Goal: Information Seeking & Learning: Learn about a topic

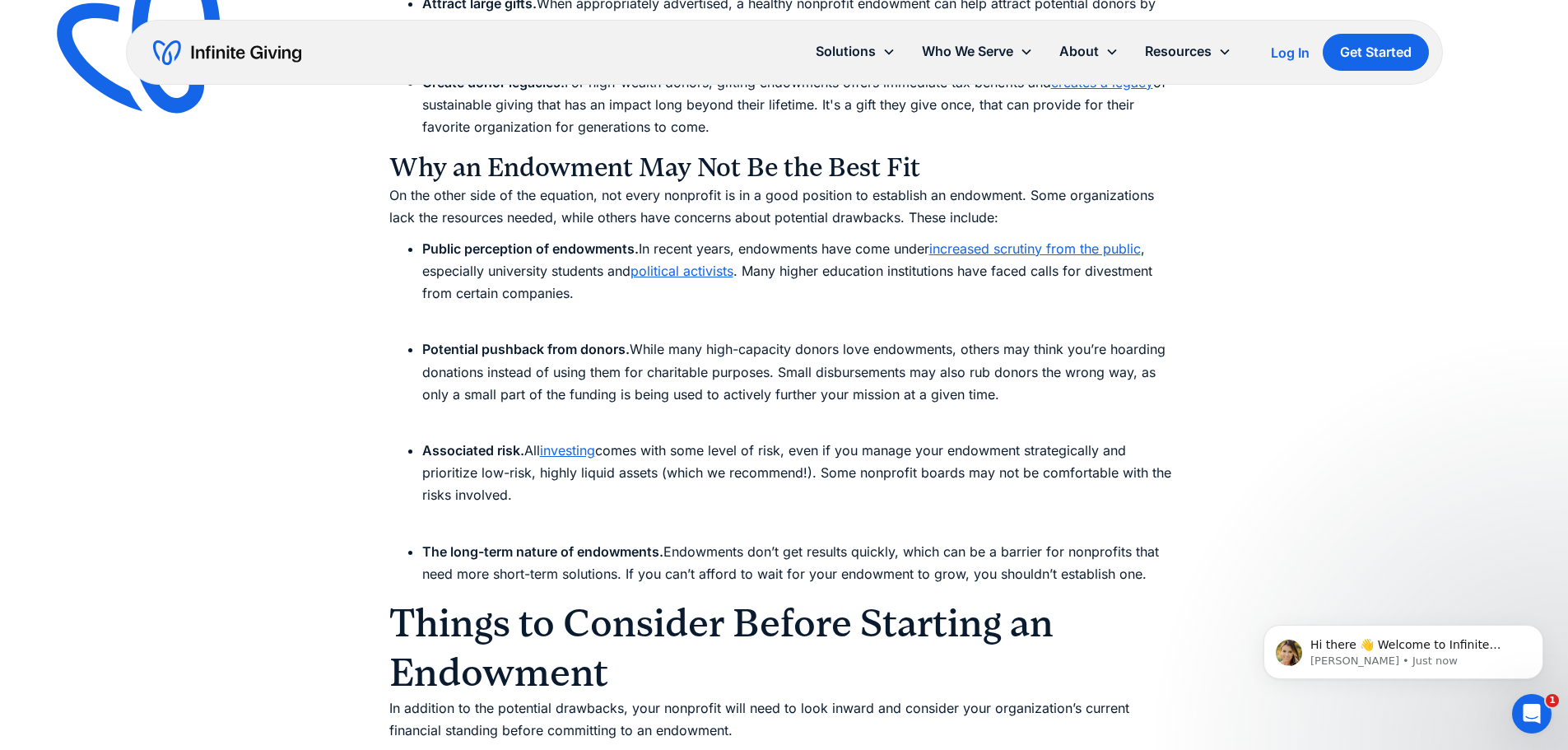
scroll to position [4691, 0]
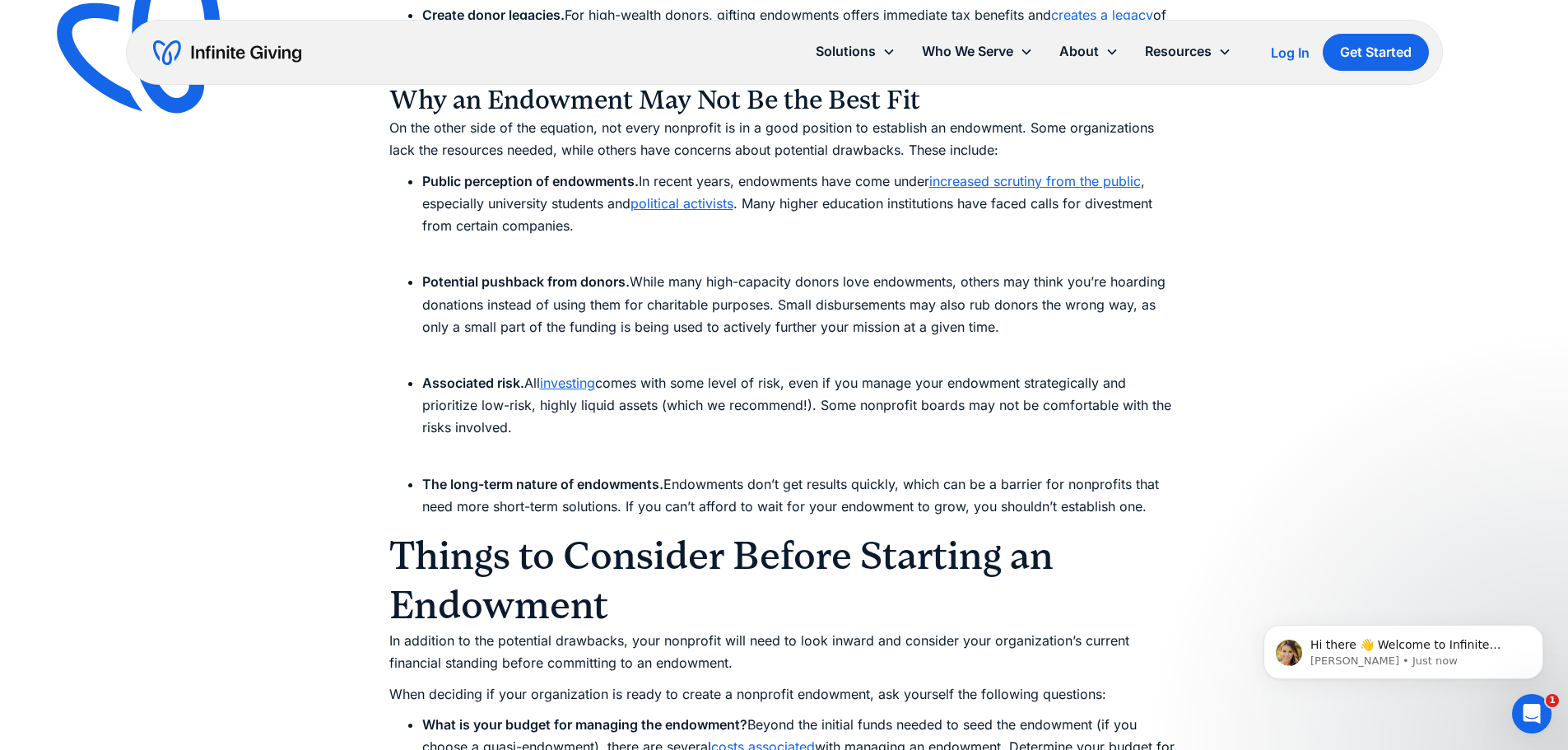
drag, startPoint x: 631, startPoint y: 427, endPoint x: 620, endPoint y: 430, distance: 11.4
click at [629, 428] on li "Associated risk. All investing comes with some level of risk, even if you manag…" at bounding box center [801, 417] width 757 height 90
drag, startPoint x: 448, startPoint y: 488, endPoint x: 671, endPoint y: 484, distance: 223.0
click at [671, 484] on li "The long-term nature of endowments. Endowments don’t get results quickly, which…" at bounding box center [801, 495] width 757 height 44
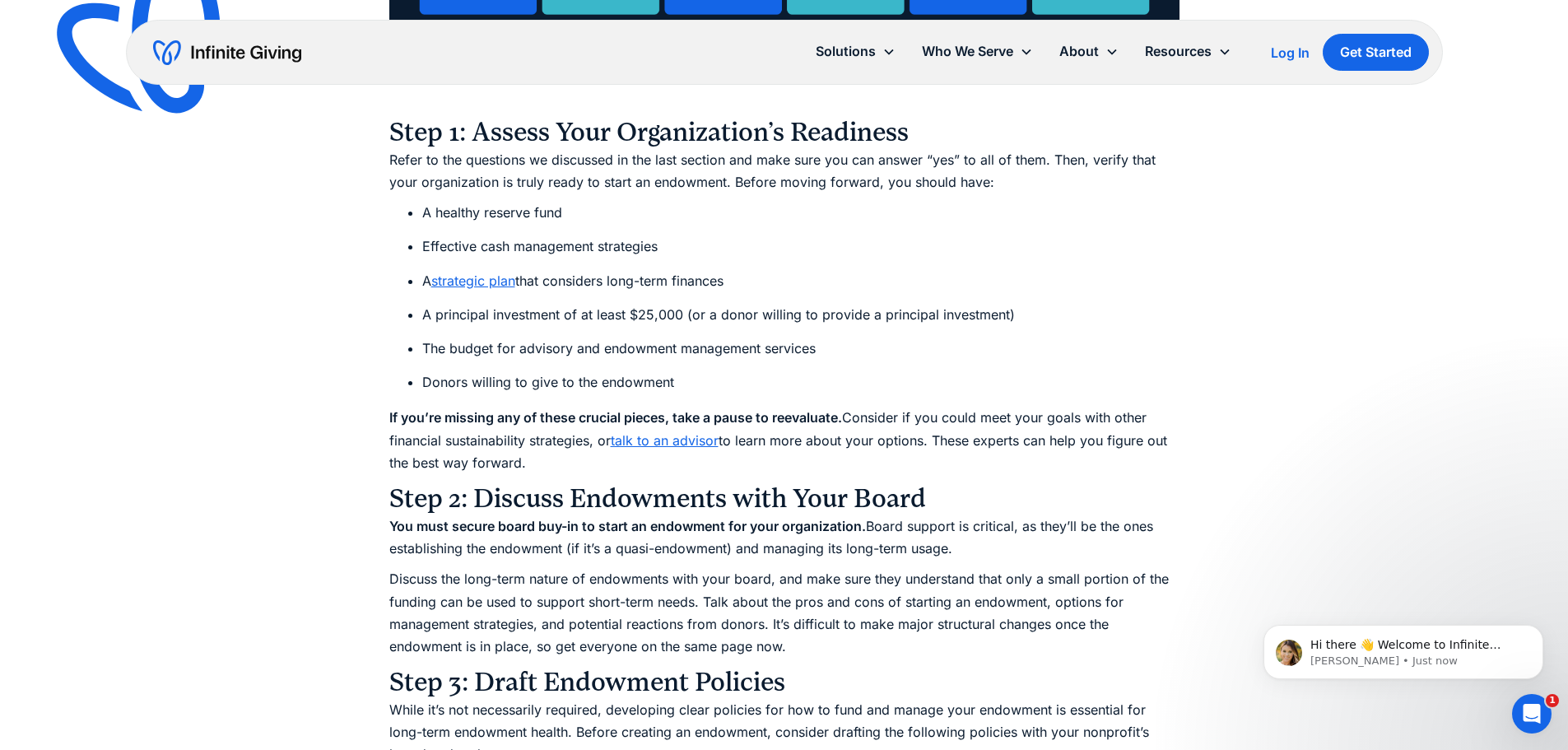
scroll to position [6584, 0]
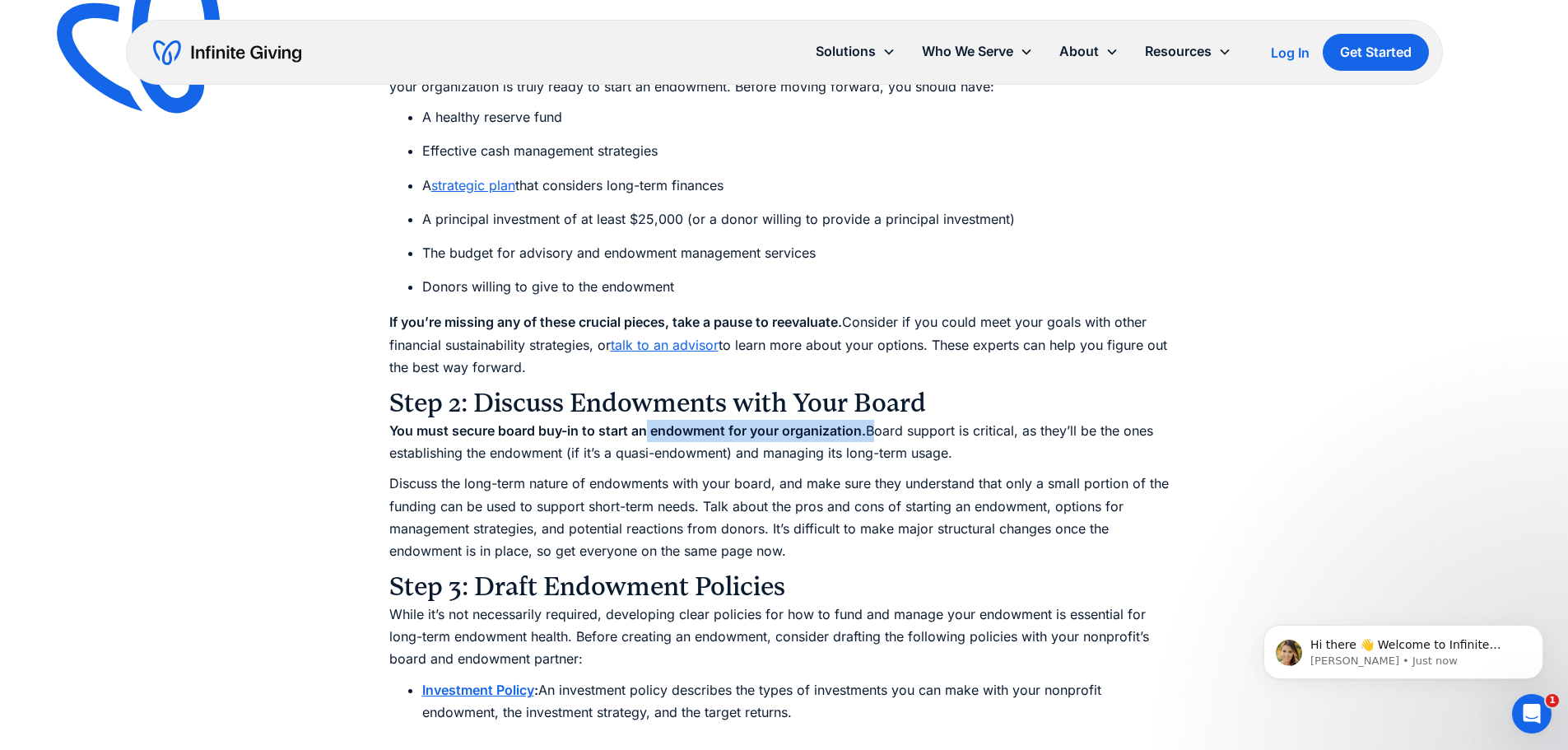
drag, startPoint x: 648, startPoint y: 432, endPoint x: 870, endPoint y: 428, distance: 222.0
click at [870, 428] on p "You must secure board buy-in to start an endowment for your organization. Board…" at bounding box center [784, 441] width 790 height 44
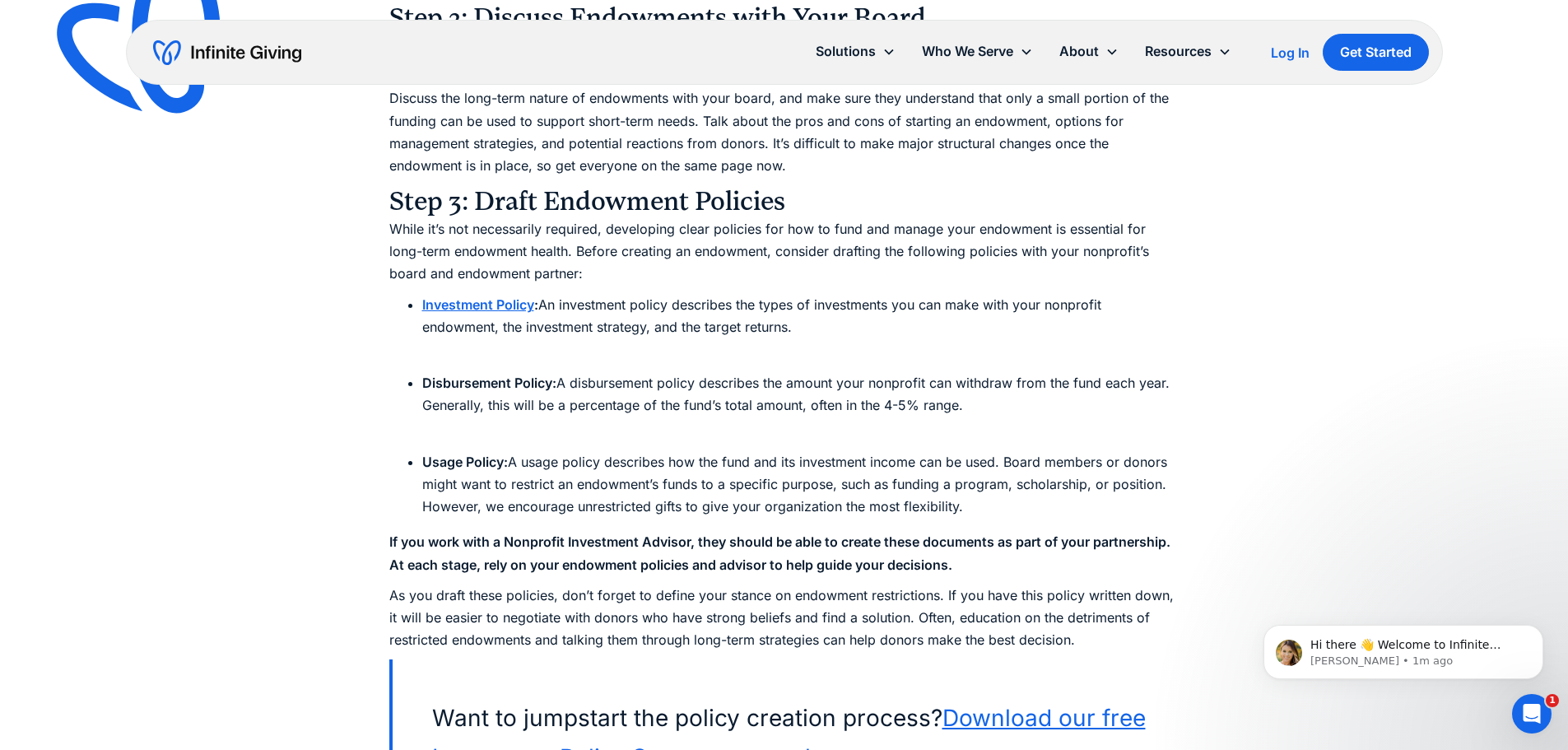
scroll to position [6996, 0]
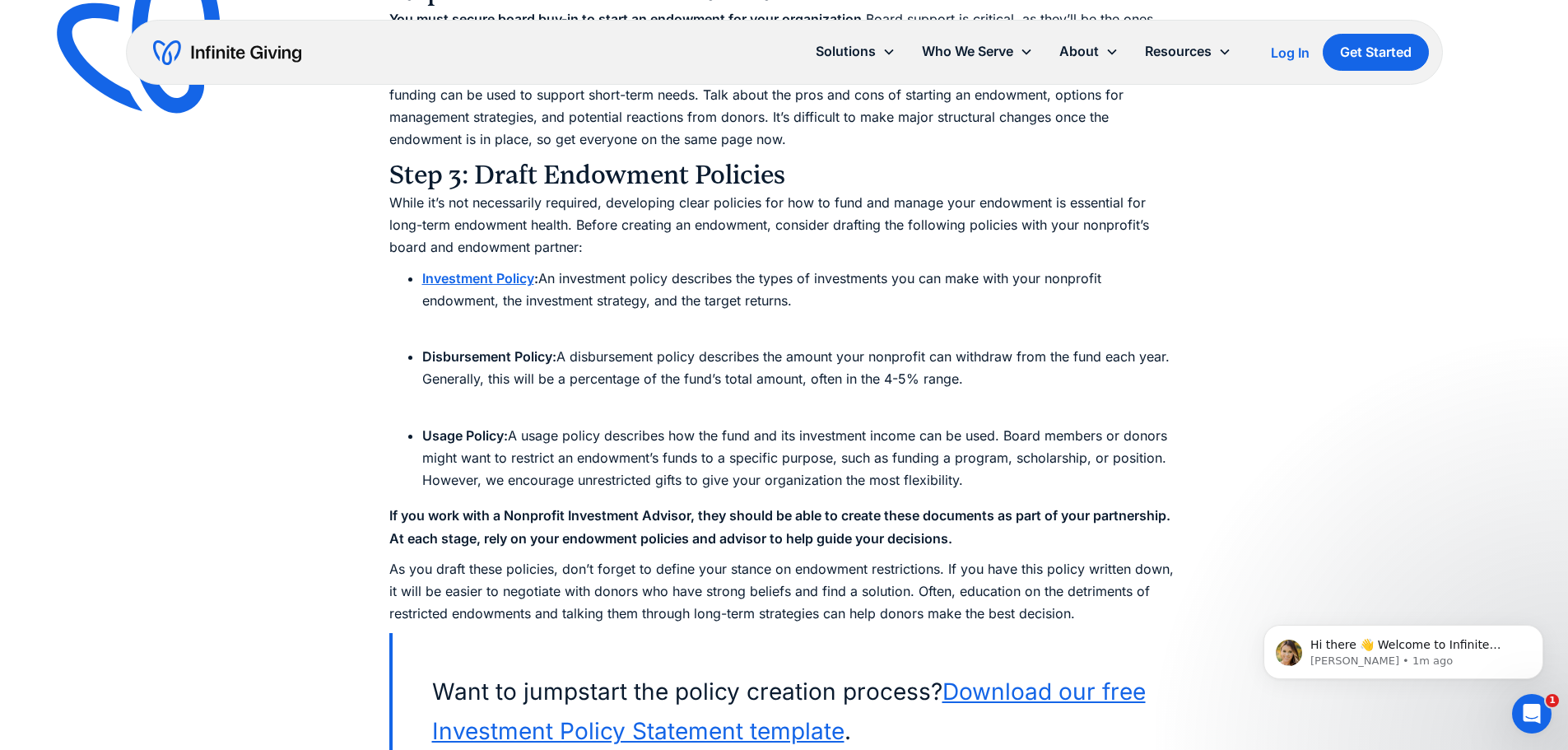
click at [990, 545] on p "If you work with a Nonprofit Investment Advisor, they should be able to create …" at bounding box center [784, 526] width 790 height 44
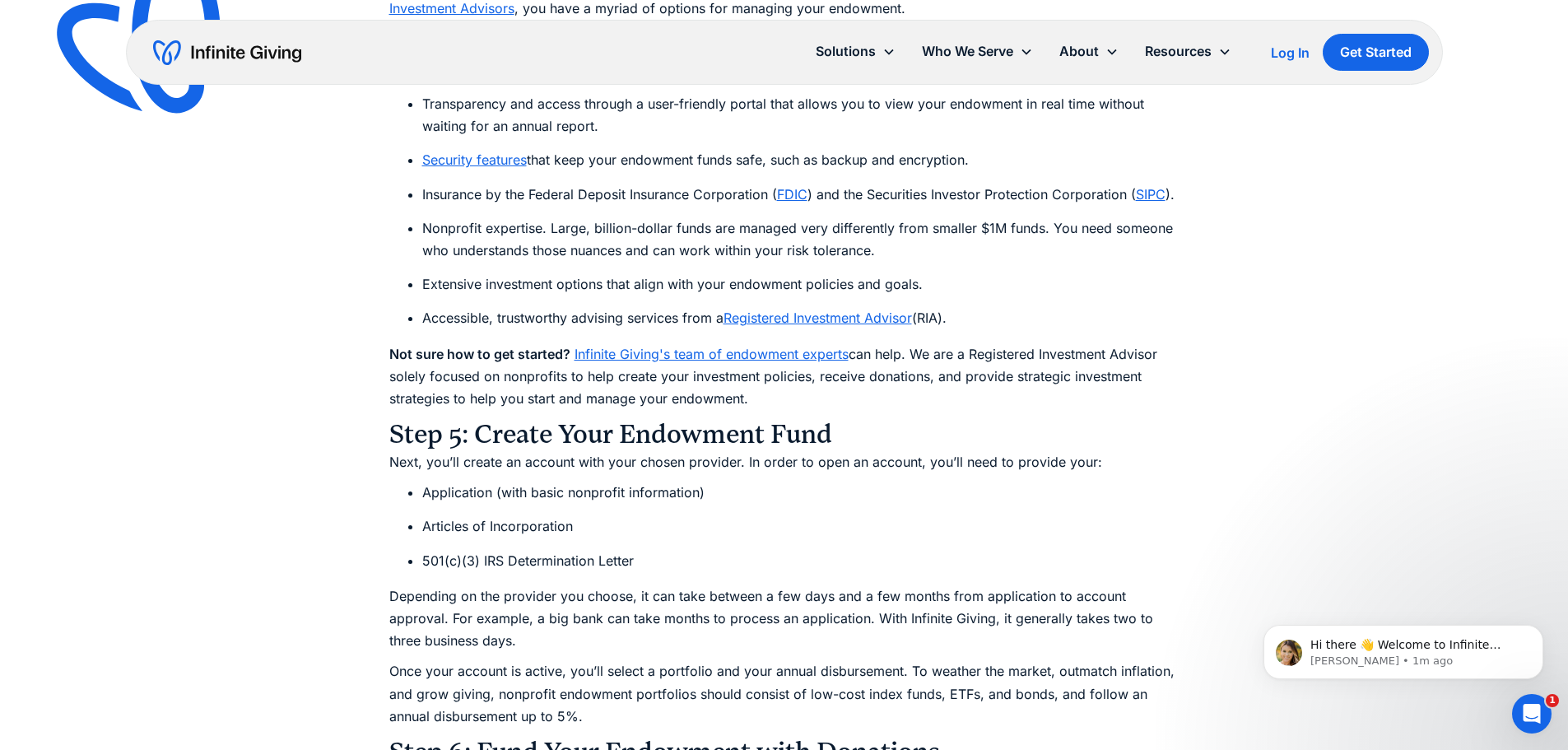
scroll to position [7901, 0]
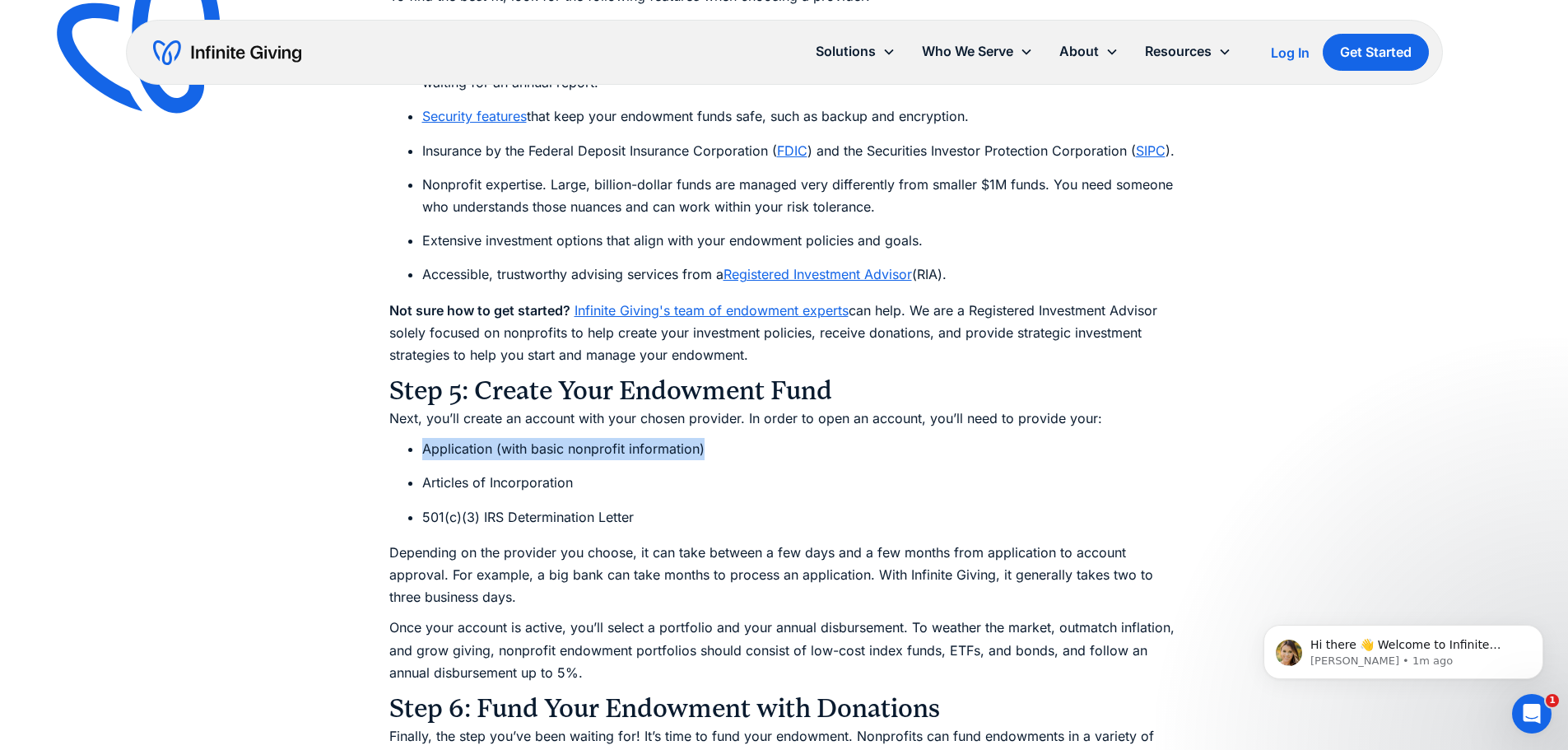
drag, startPoint x: 732, startPoint y: 447, endPoint x: 418, endPoint y: 446, distance: 314.0
click at [418, 446] on ul "Application (with basic nonprofit information) Articles of Incorporation 501(c)…" at bounding box center [784, 483] width 790 height 91
click at [830, 600] on p "Depending on the provider you choose, it can take between a few days and a few …" at bounding box center [784, 575] width 790 height 68
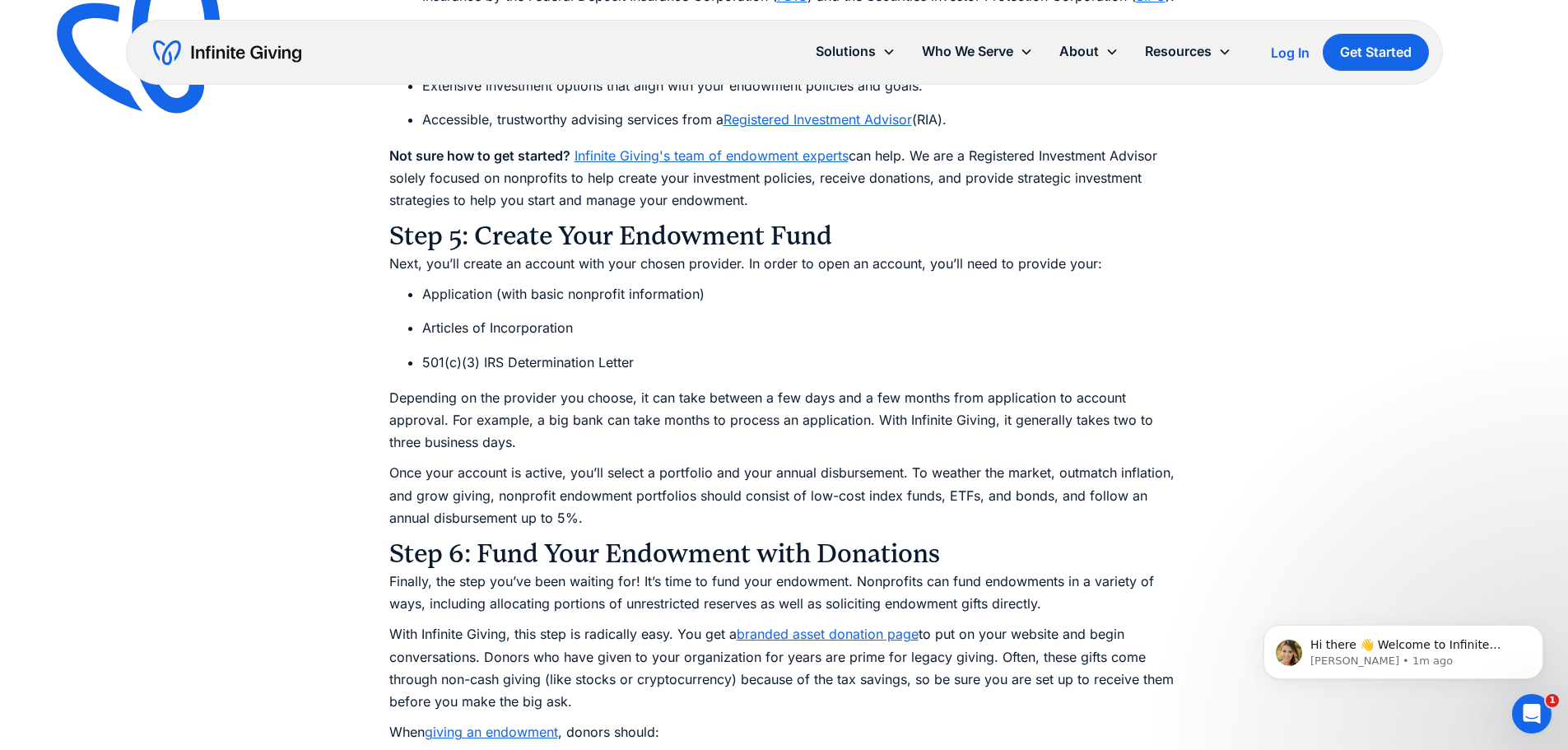
scroll to position [8066, 0]
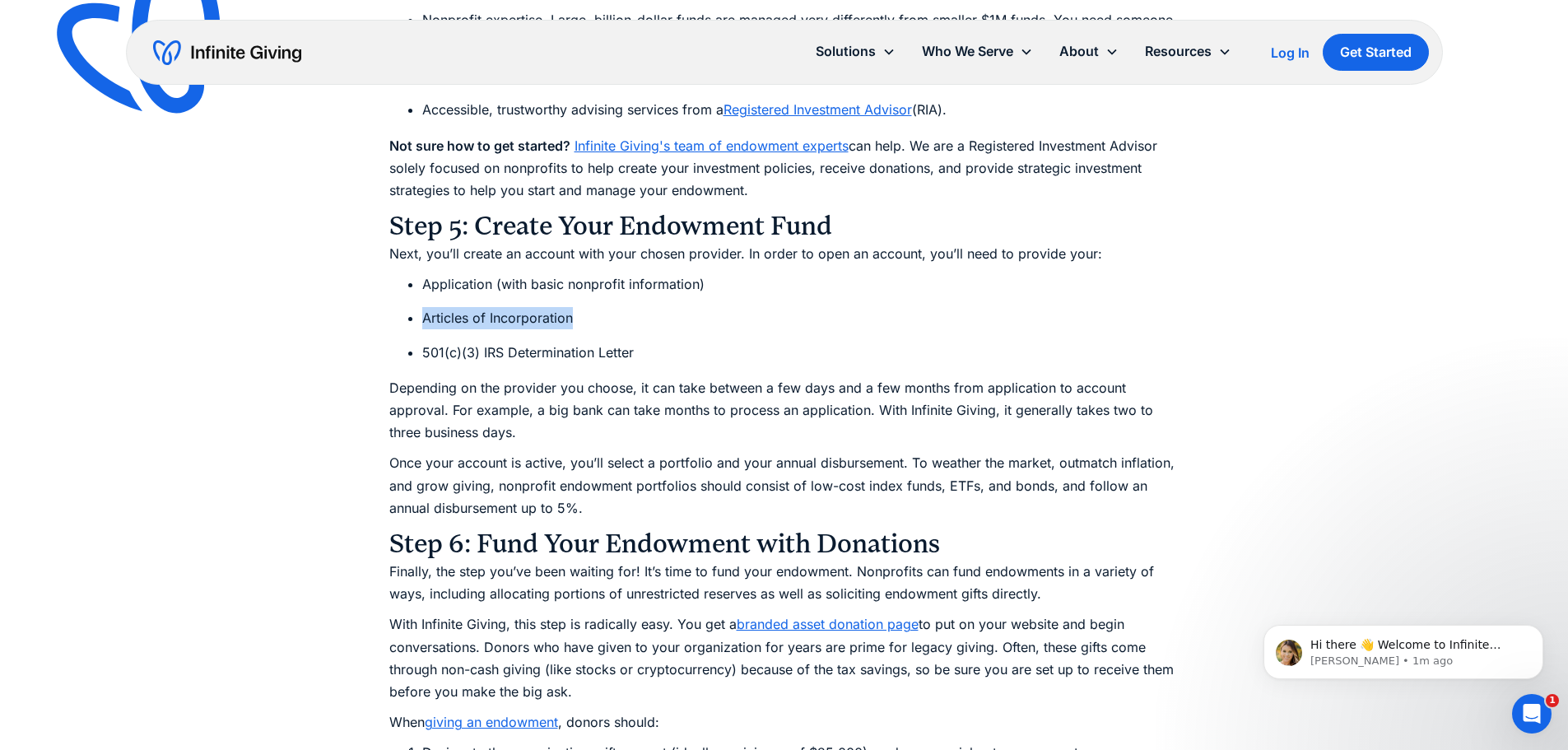
drag, startPoint x: 422, startPoint y: 320, endPoint x: 587, endPoint y: 318, distance: 165.0
click at [587, 318] on li "Articles of Incorporation" at bounding box center [801, 318] width 757 height 23
